Goal: Find specific page/section: Find specific page/section

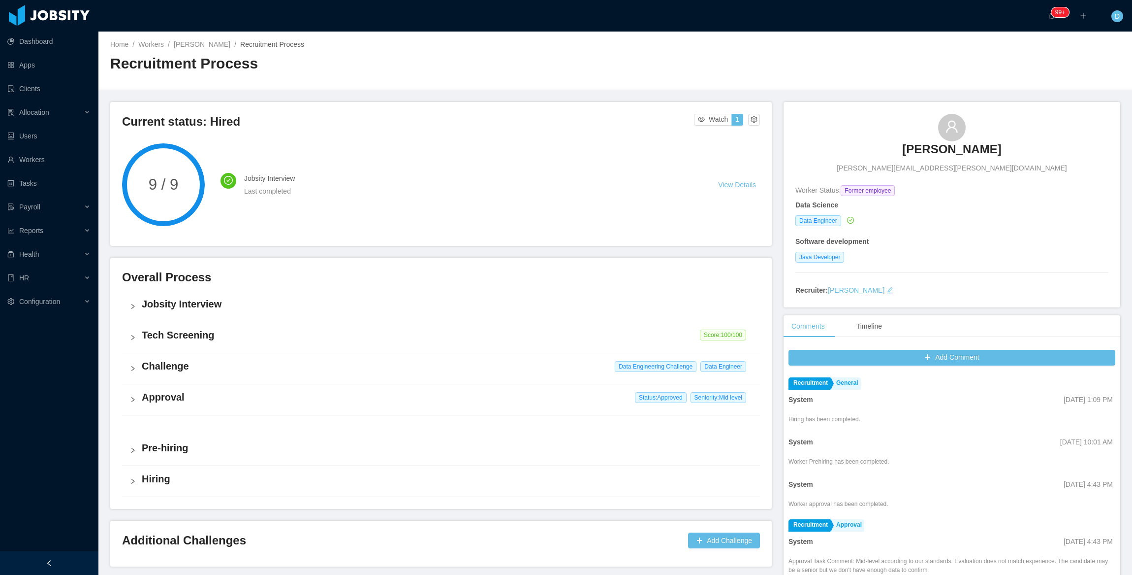
click at [200, 38] on div "Home / Workers / Daniel Zubieta / Recruitment Process / Recruitment Process" at bounding box center [615, 61] width 1034 height 59
click at [188, 41] on link "Daniel Zubieta" at bounding box center [202, 44] width 57 height 8
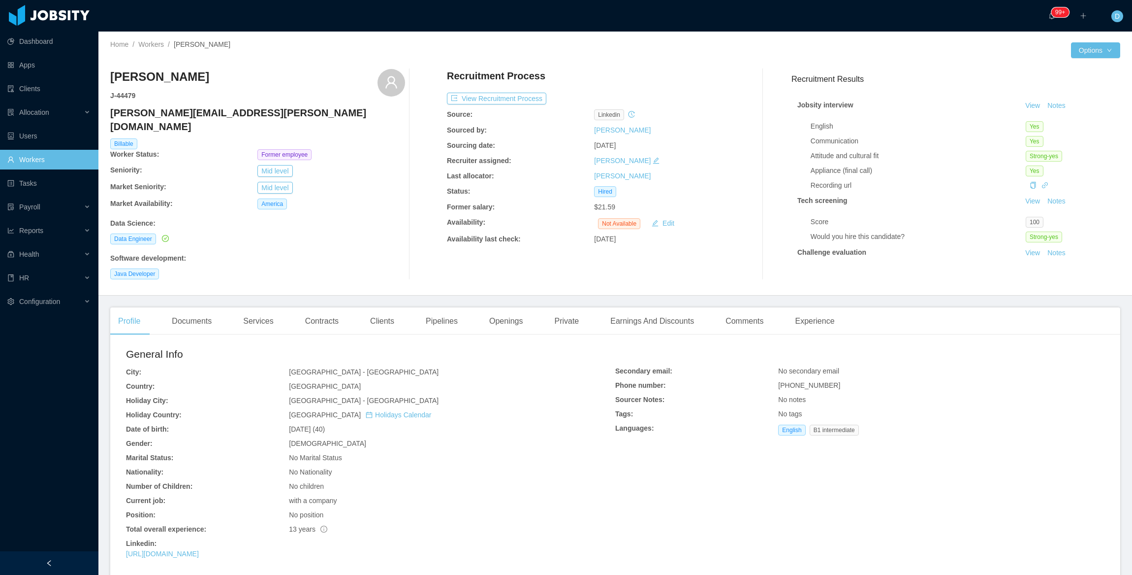
click at [385, 308] on div "Clients" at bounding box center [382, 321] width 40 height 28
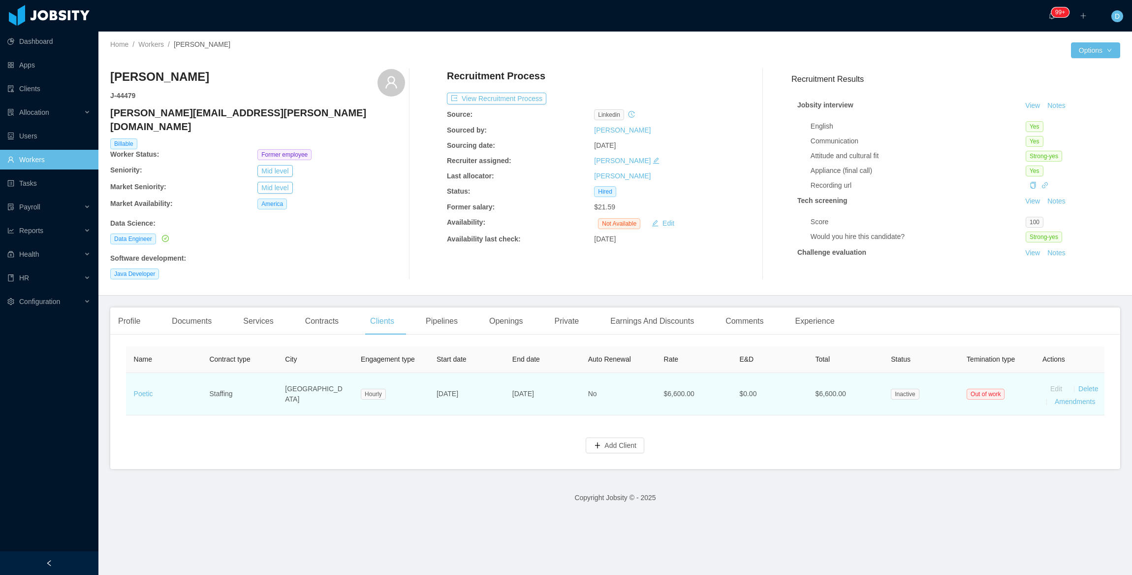
scroll to position [0, 15]
click at [1049, 397] on link "Amendments" at bounding box center [1069, 401] width 40 height 8
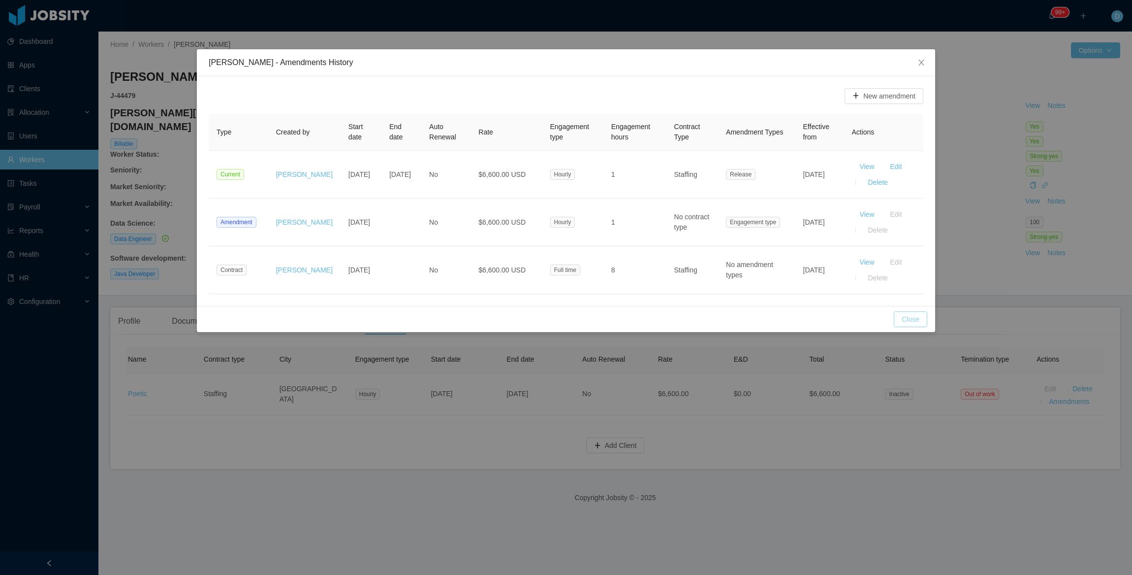
click at [906, 319] on button "Close" at bounding box center [910, 319] width 33 height 16
